Goal: Task Accomplishment & Management: Manage account settings

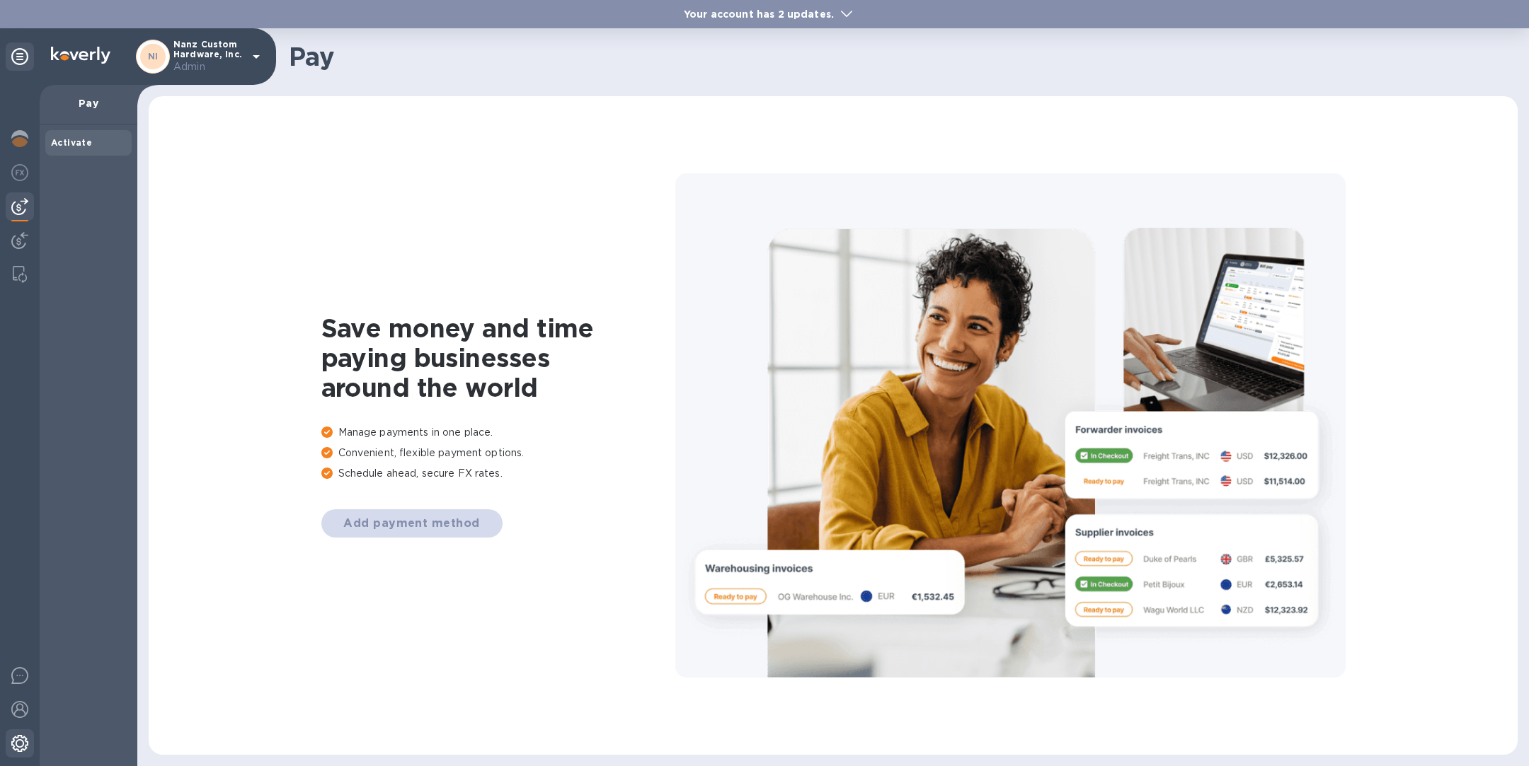
click at [31, 740] on div at bounding box center [20, 745] width 28 height 31
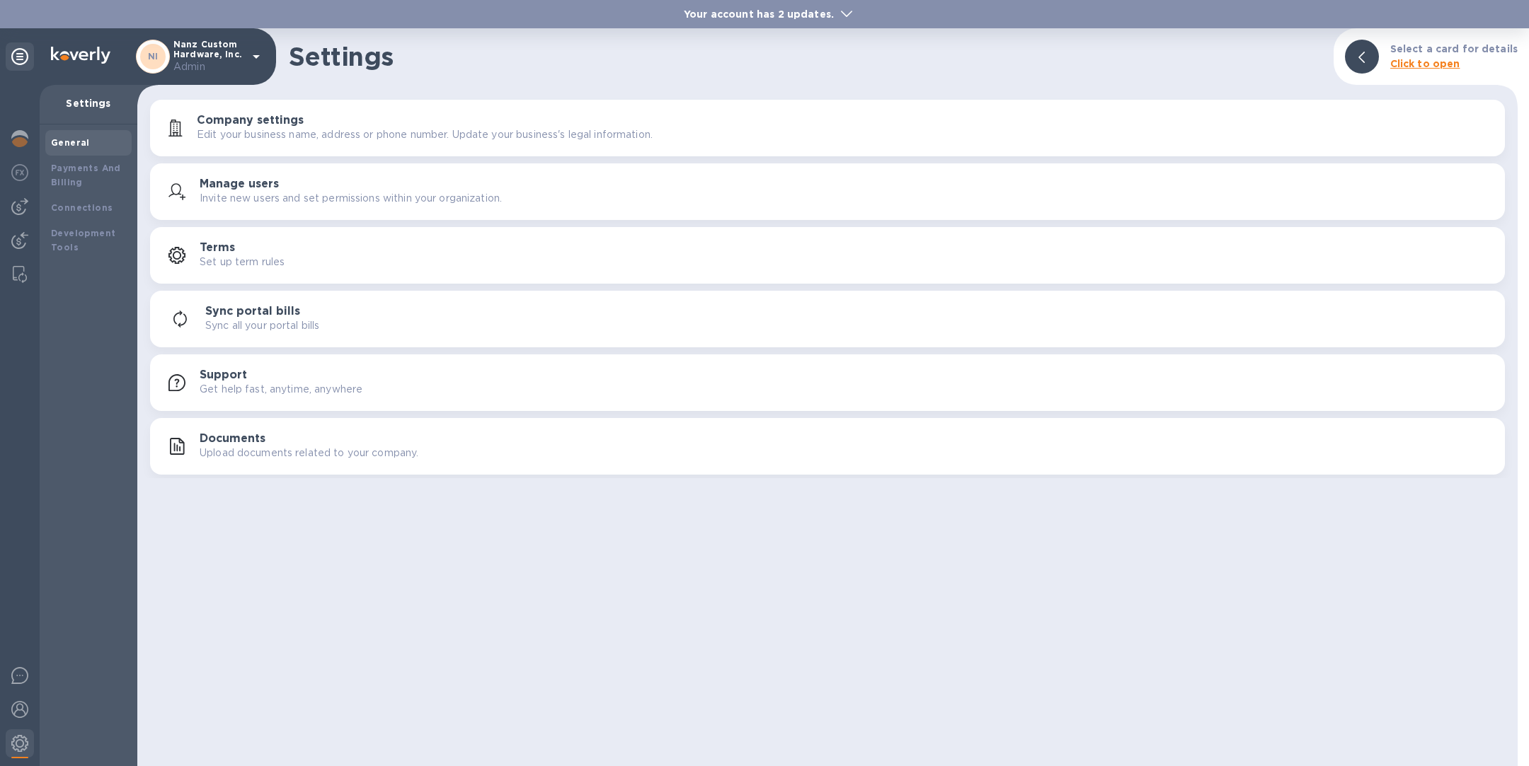
click at [272, 431] on div "Documents Upload documents related to your company." at bounding box center [828, 447] width 1338 height 34
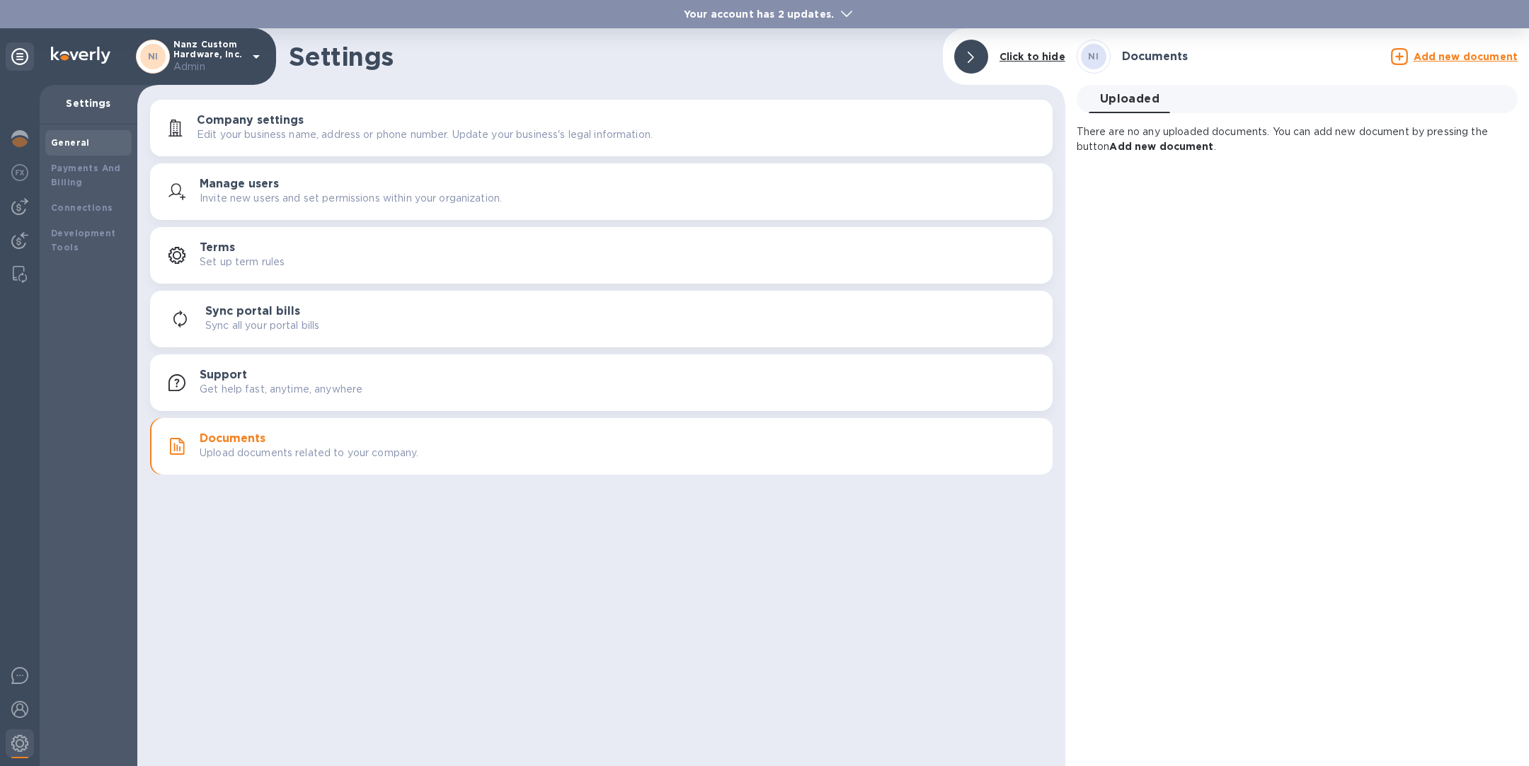
click at [1432, 57] on u "Add new document" at bounding box center [1465, 56] width 104 height 11
